Goal: Manage account settings

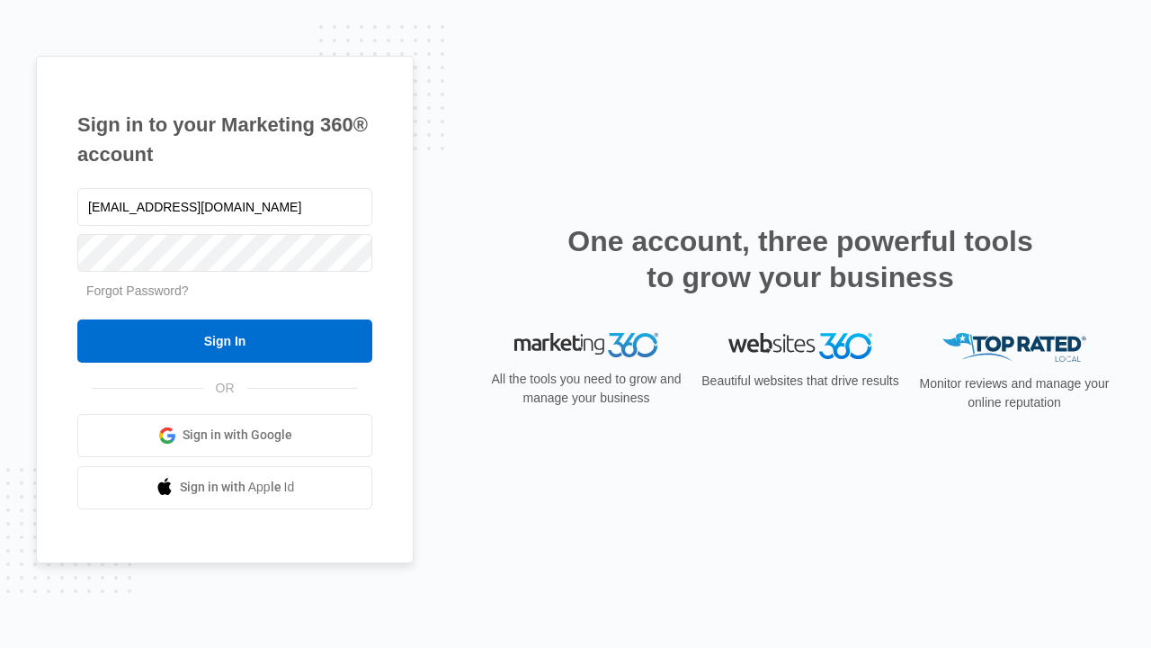
type input "dankie614@gmail.com"
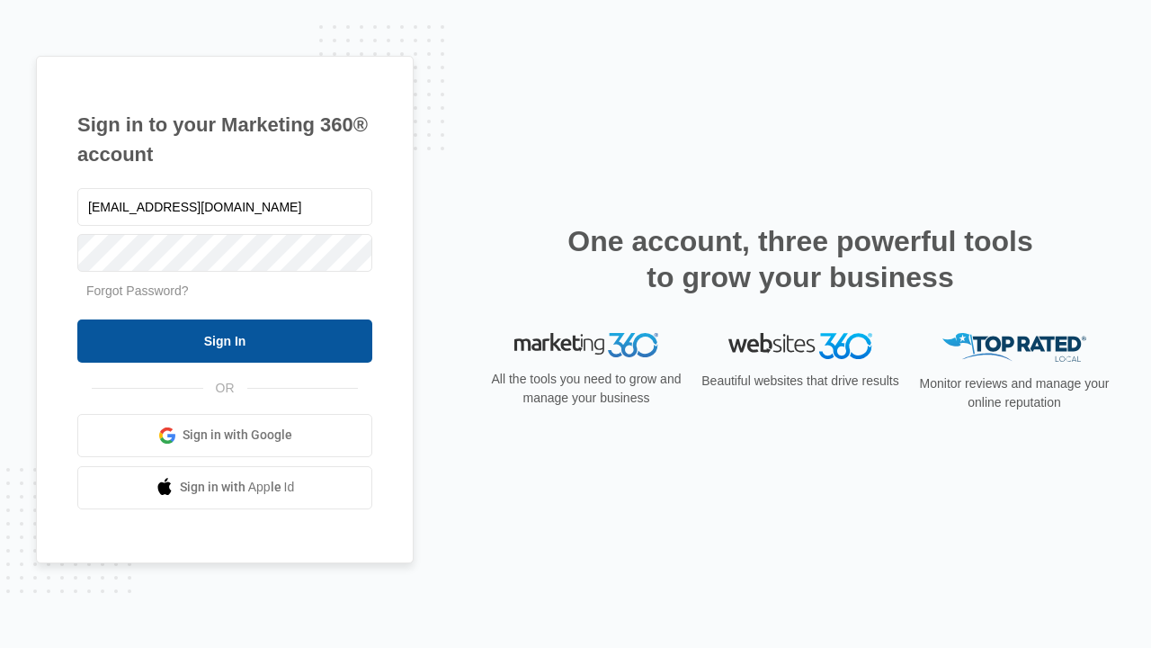
click at [225, 340] on input "Sign In" at bounding box center [224, 340] width 295 height 43
